Goal: Check status: Check status

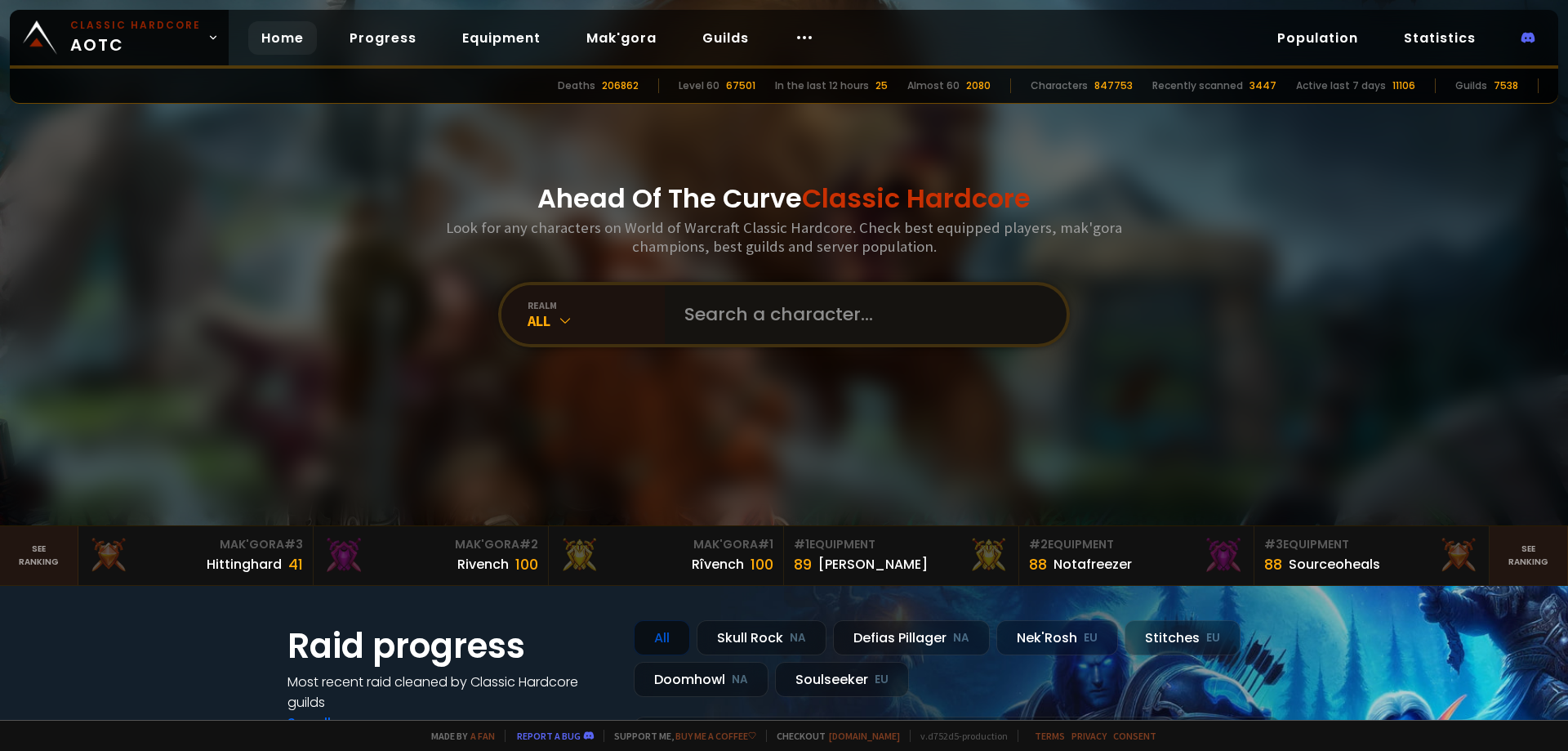
click at [791, 320] on input "text" at bounding box center [861, 314] width 372 height 59
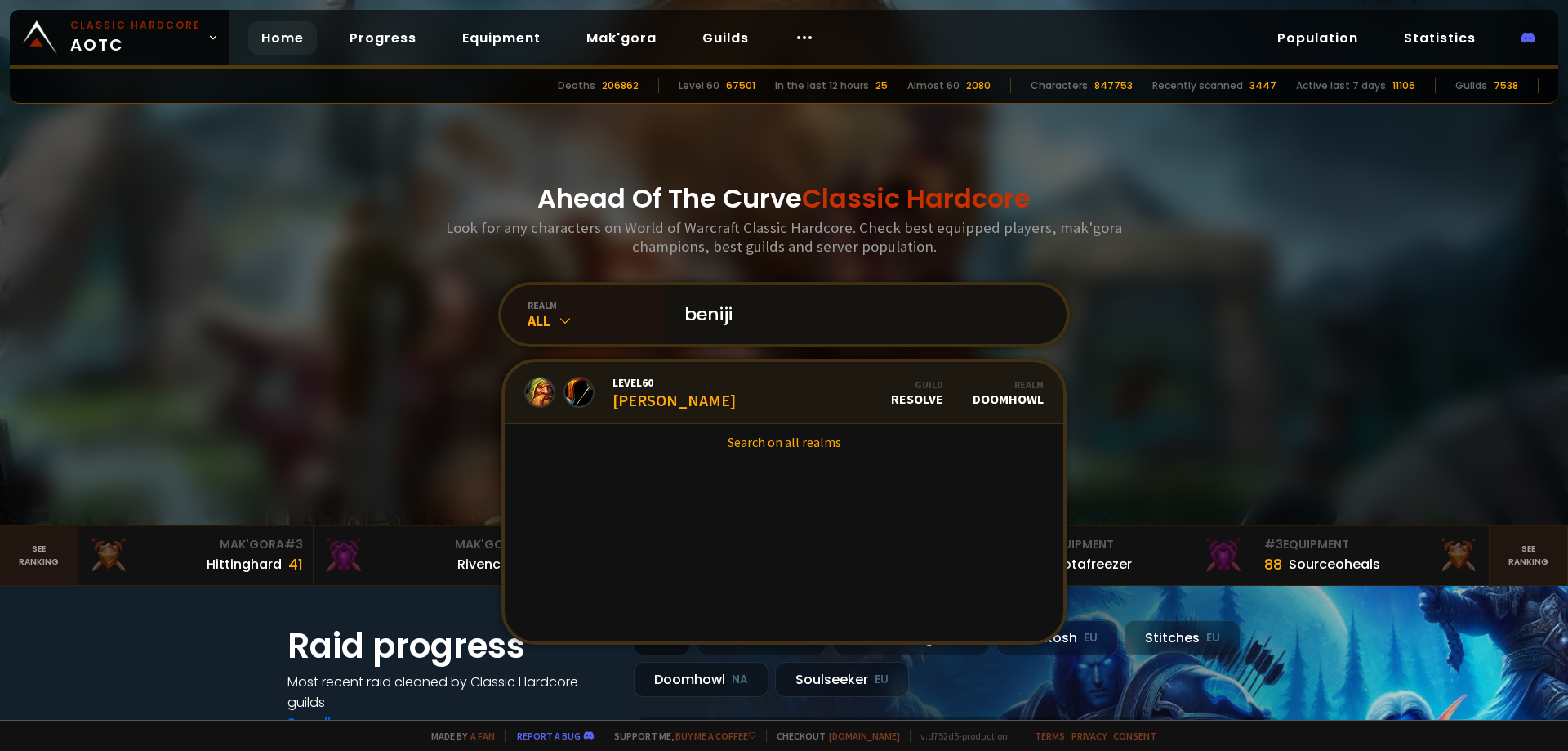
type input "beniji"
click at [722, 388] on link "Level 60 Beniji Guild Resolve Realm Doomhowl" at bounding box center [783, 392] width 558 height 62
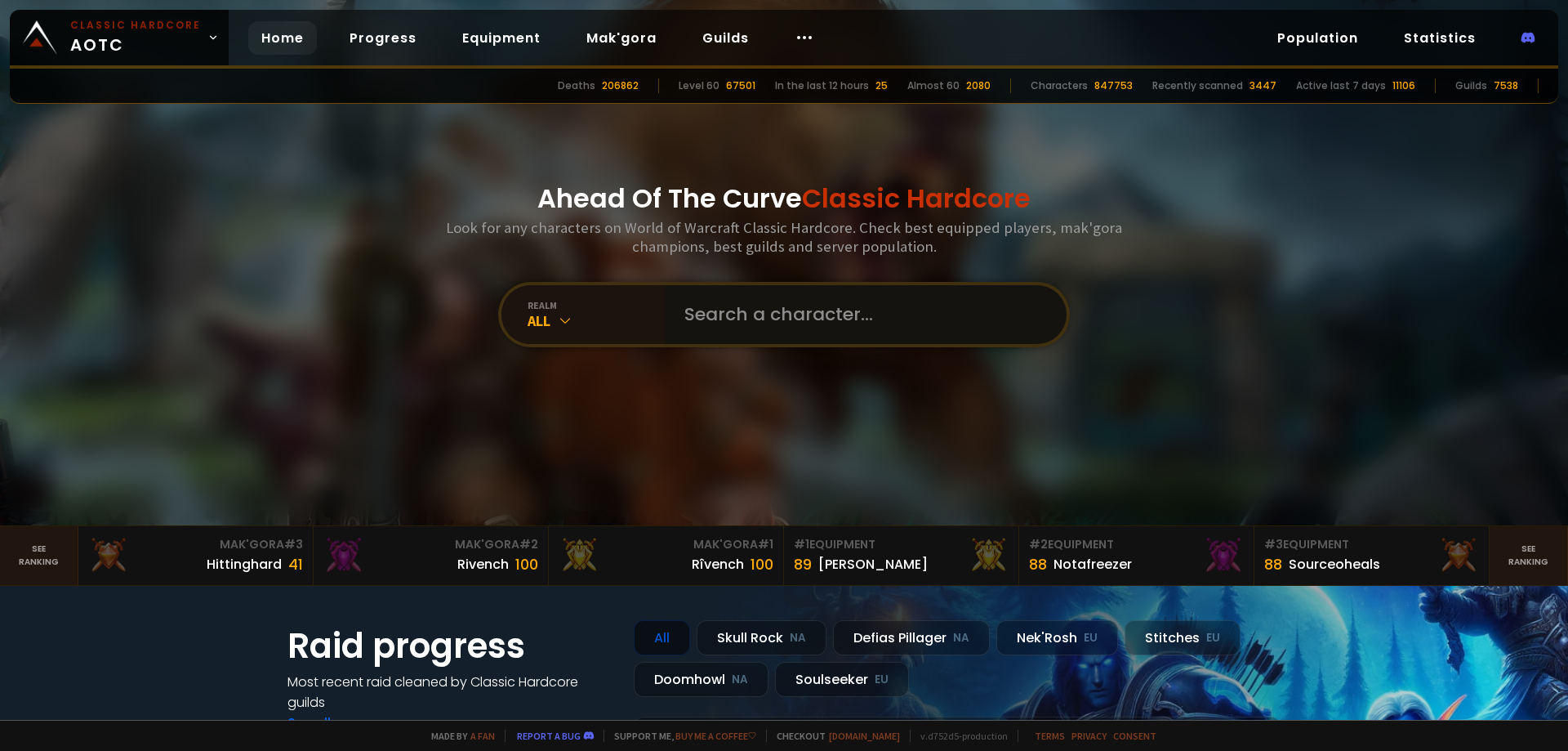
click at [747, 324] on input "text" at bounding box center [861, 314] width 372 height 59
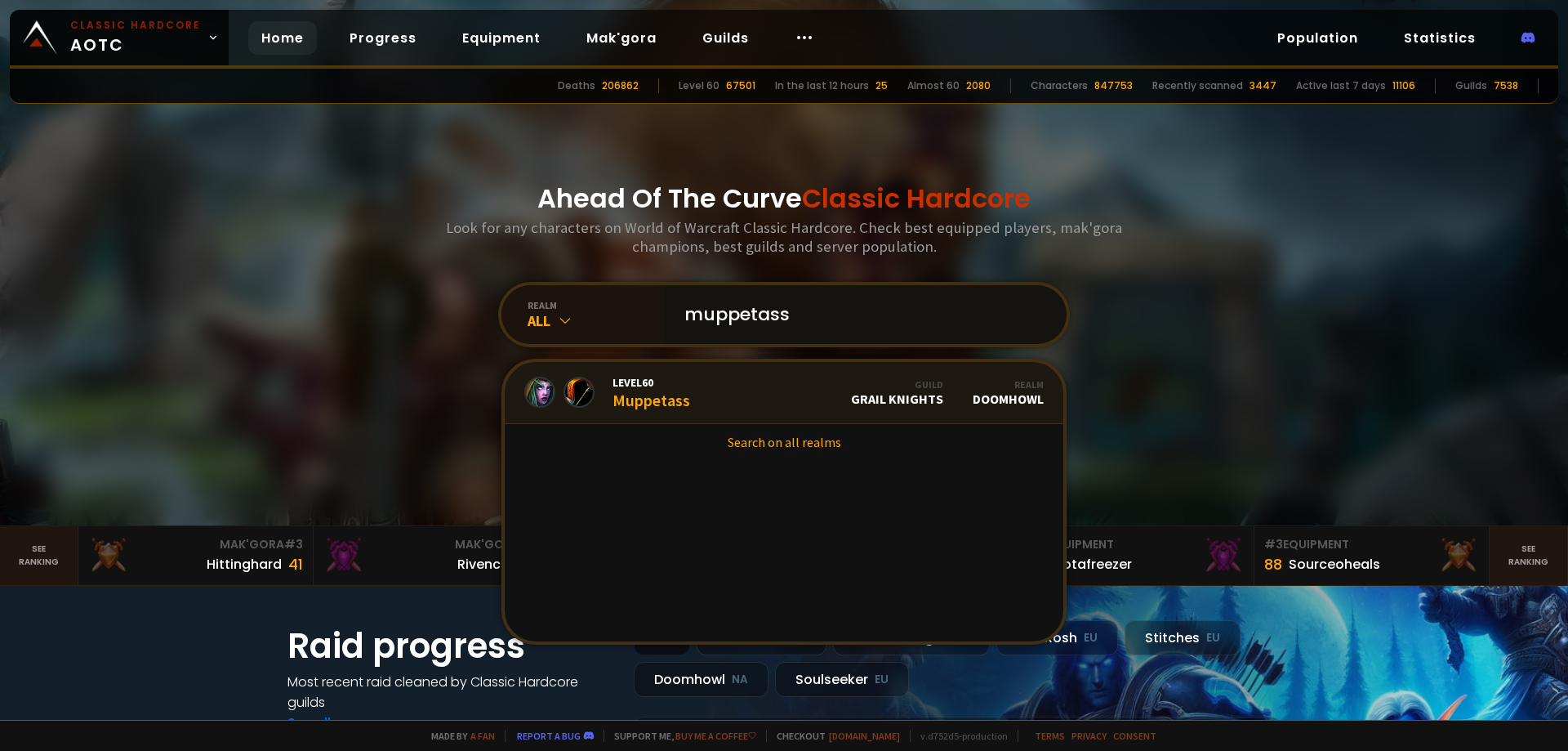
type input "muppetass"
click at [734, 393] on link "Level 60 Muppetass Guild Grail Knights Realm Doomhowl" at bounding box center [783, 392] width 558 height 62
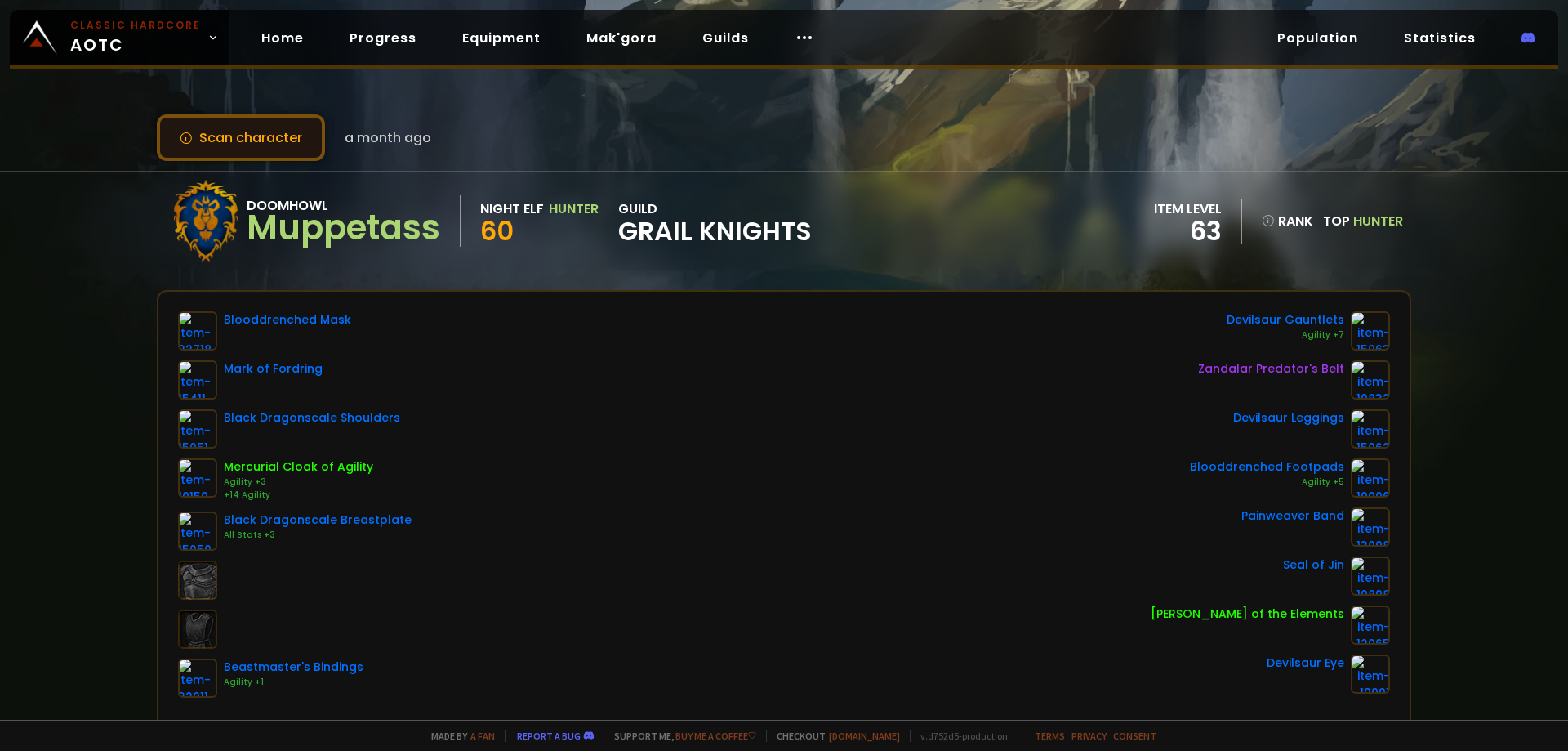
click at [268, 142] on button "Scan character" at bounding box center [240, 137] width 168 height 46
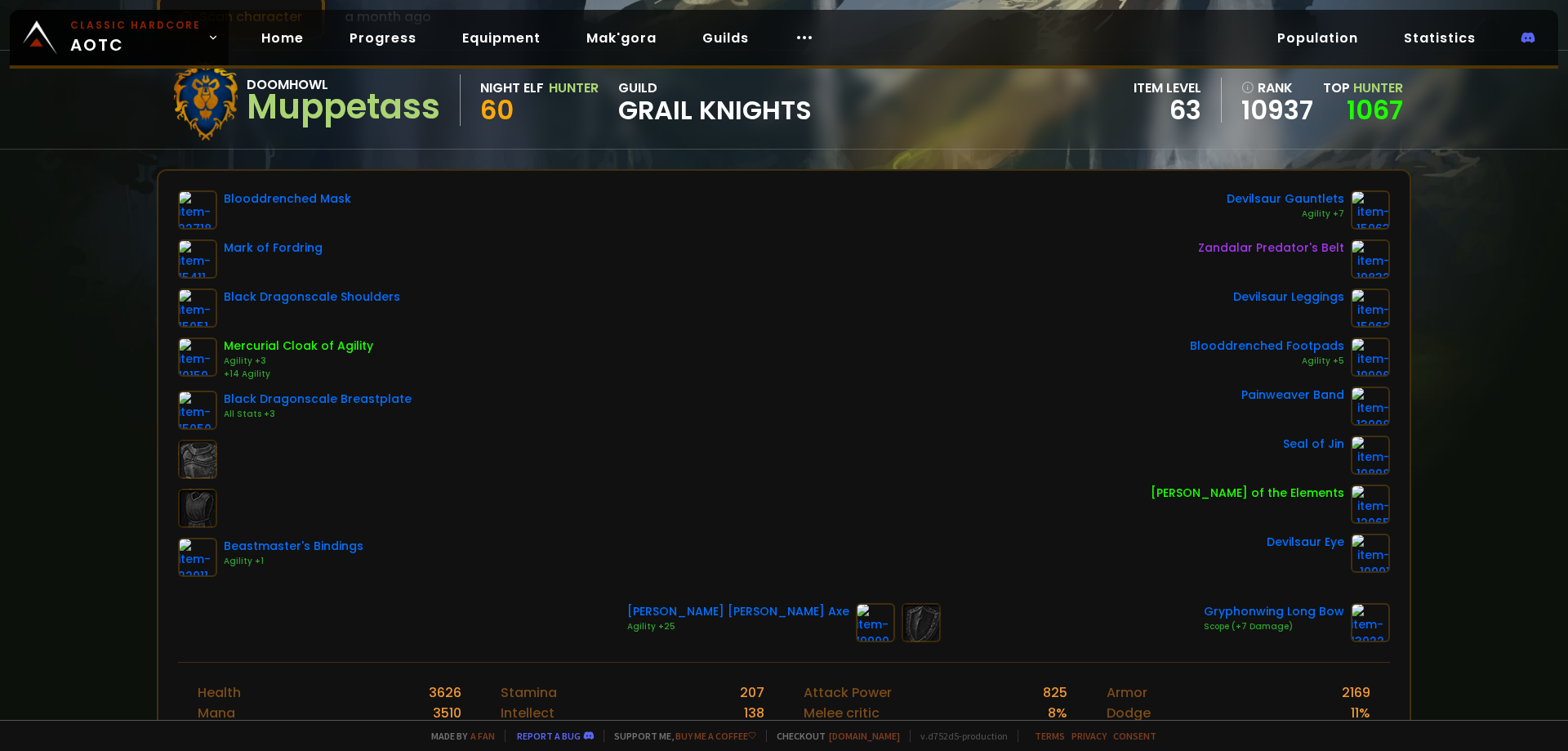
scroll to position [164, 0]
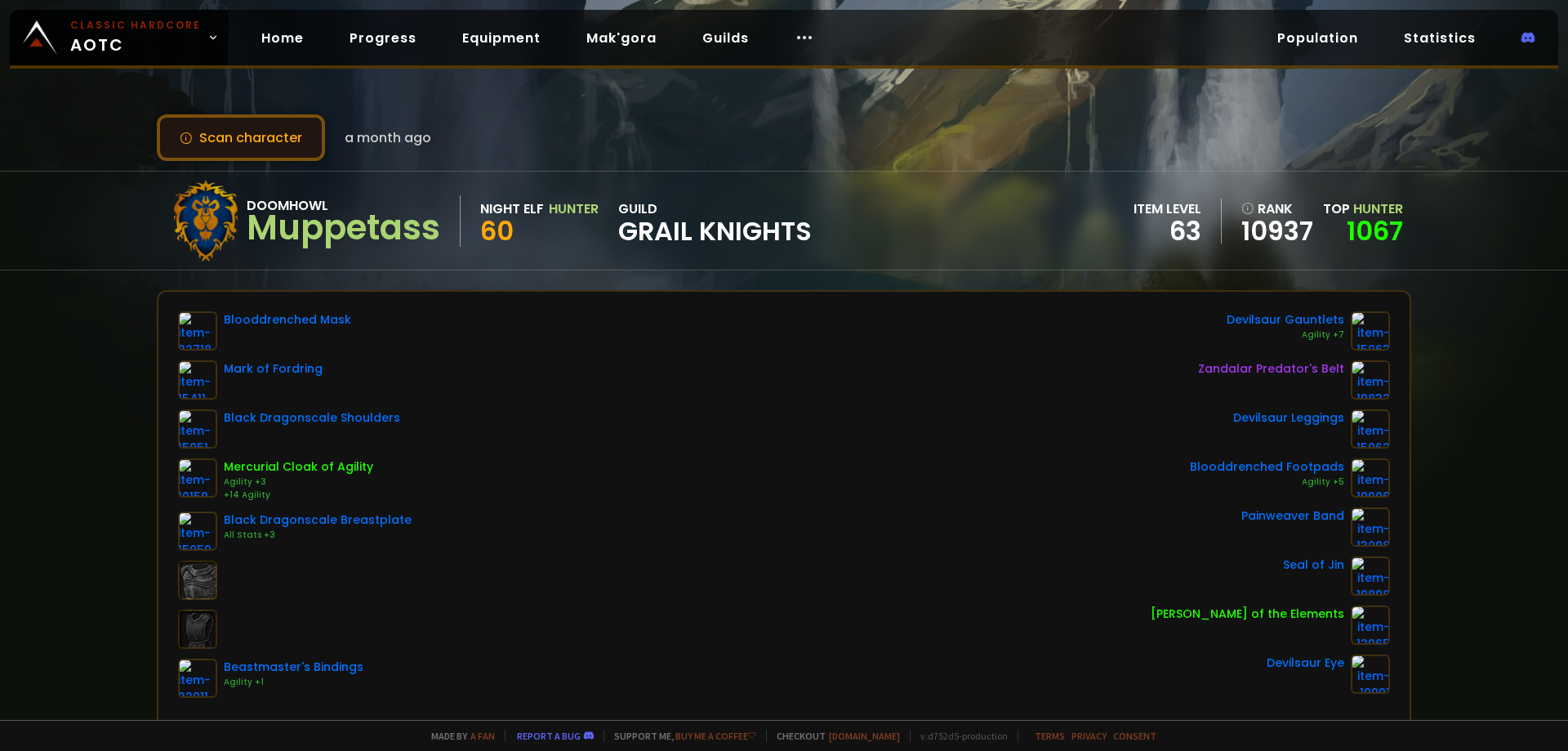
click at [255, 138] on button "Scan character" at bounding box center [240, 137] width 168 height 46
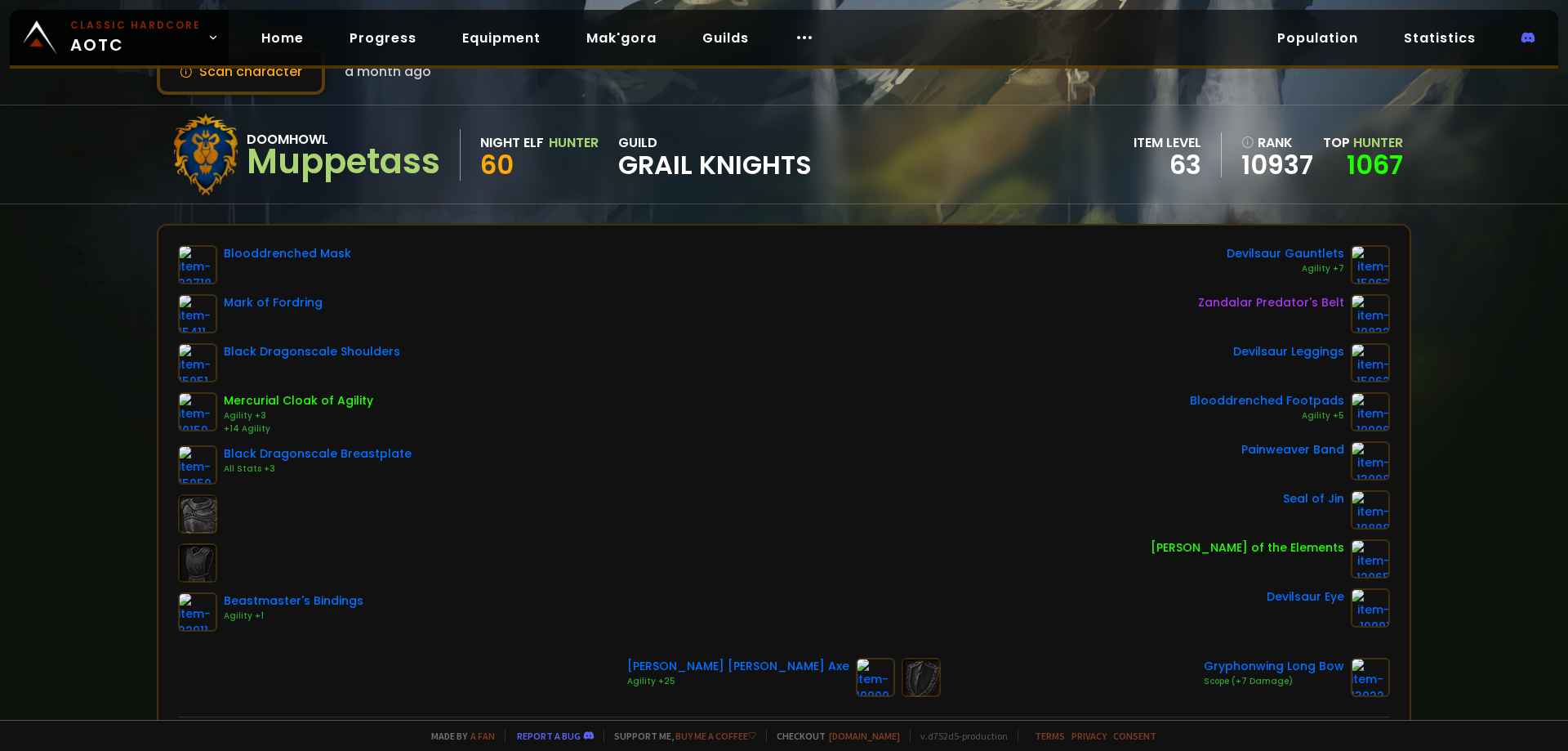
scroll to position [164, 0]
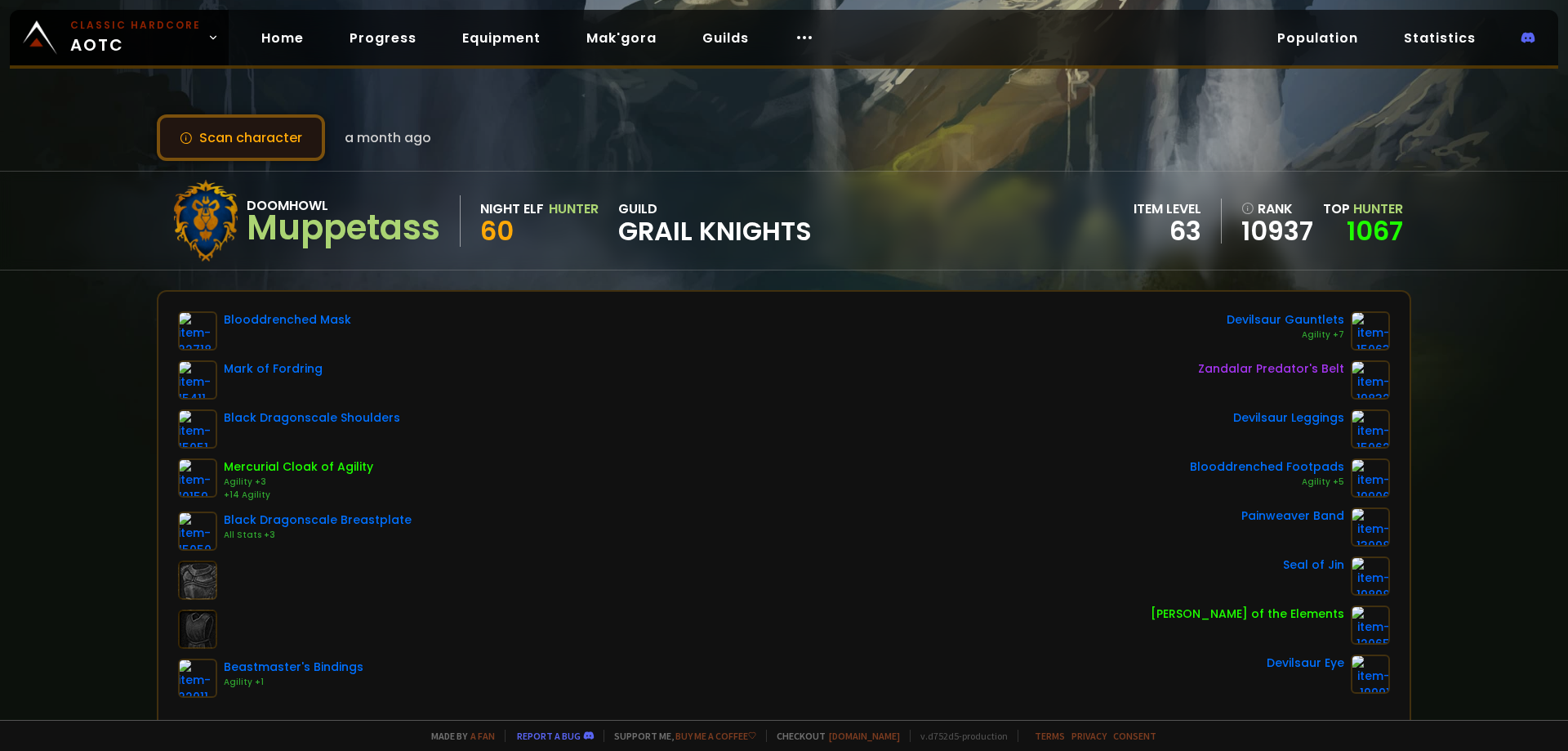
click at [220, 136] on button "Scan character" at bounding box center [240, 137] width 168 height 46
